Goal: Information Seeking & Learning: Check status

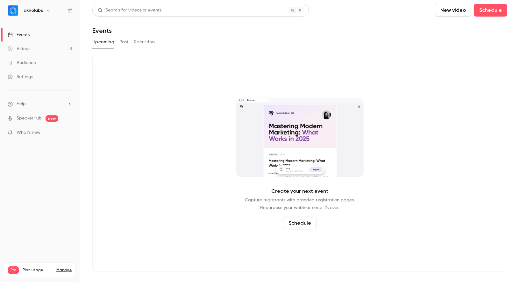
click at [47, 49] on link "Videos 8" at bounding box center [40, 49] width 80 height 14
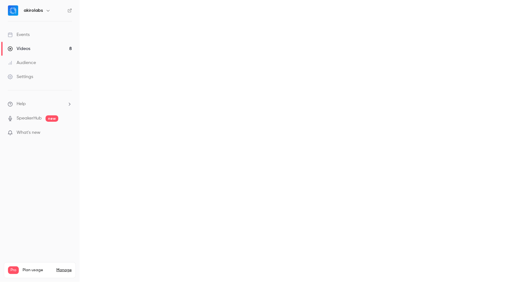
click at [43, 62] on link "Audience" at bounding box center [40, 63] width 80 height 14
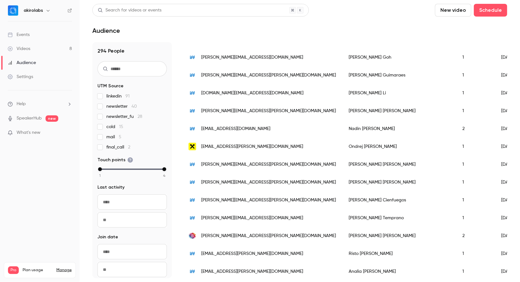
scroll to position [25, 0]
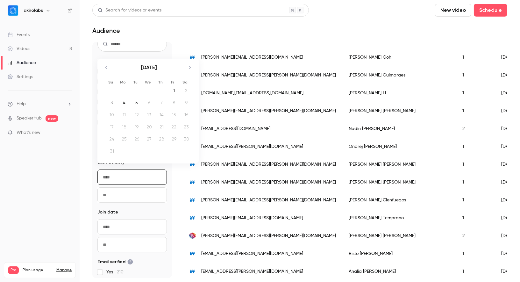
click at [136, 178] on input "From" at bounding box center [132, 177] width 69 height 15
click at [104, 66] on icon "Move backward to switch to the previous month." at bounding box center [107, 68] width 8 height 8
click at [65, 179] on nav "akirolabs Events Videos 8 Audience Settings Help SpeakerHub new What's new Pro …" at bounding box center [40, 141] width 80 height 282
click at [115, 182] on input "From" at bounding box center [132, 177] width 69 height 15
click at [108, 70] on icon "Move backward to switch to the previous month." at bounding box center [107, 68] width 8 height 8
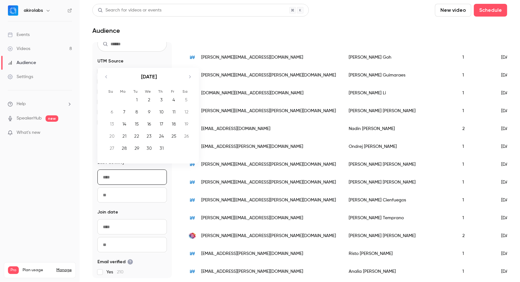
click at [134, 99] on div "1" at bounding box center [137, 100] width 10 height 10
type input "**********"
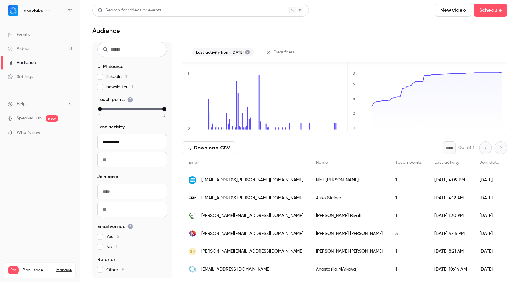
scroll to position [11, 0]
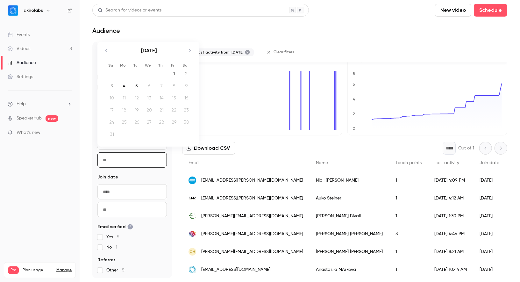
click at [132, 161] on input "To" at bounding box center [132, 159] width 69 height 15
click at [127, 89] on div "4" at bounding box center [125, 86] width 10 height 10
type input "**********"
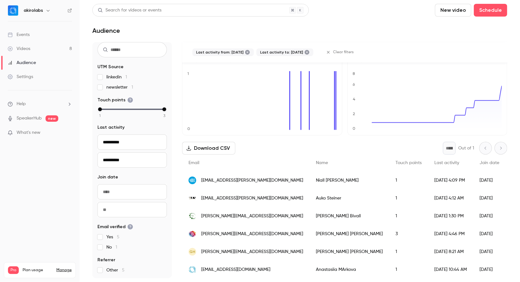
scroll to position [0, 0]
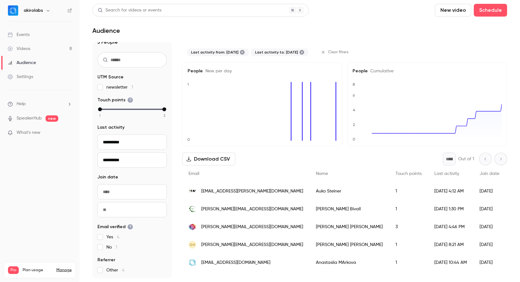
click at [70, 169] on nav "akirolabs Events Videos 8 Audience Settings Help SpeakerHub new What's new Pro …" at bounding box center [40, 141] width 80 height 282
click at [125, 137] on input "**********" at bounding box center [132, 141] width 69 height 15
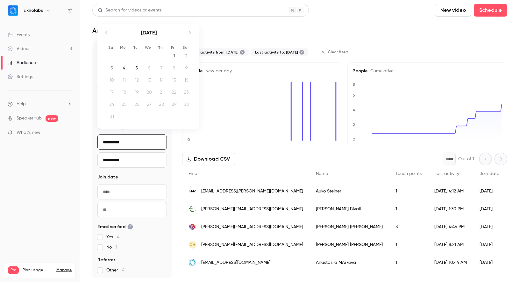
click at [104, 36] on icon "Move backward to switch to the previous month." at bounding box center [107, 33] width 8 height 8
click at [109, 44] on icon "Move backward to switch to the previous month." at bounding box center [107, 42] width 8 height 8
click at [114, 67] on div "1" at bounding box center [112, 65] width 10 height 10
type input "**********"
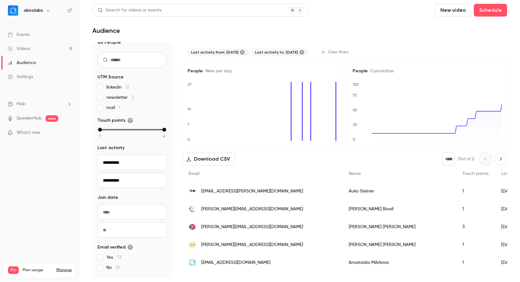
click at [68, 177] on nav "akirolabs Events Videos 8 Audience Settings Help SpeakerHub new What's new Pro …" at bounding box center [40, 141] width 80 height 282
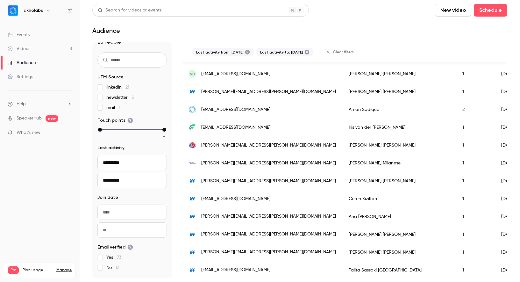
scroll to position [741, 0]
